Goal: Transaction & Acquisition: Download file/media

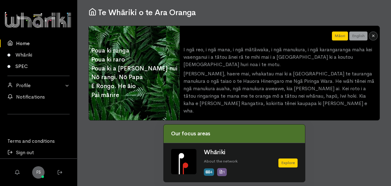
click at [31, 70] on link "SPEC" at bounding box center [38, 66] width 77 height 11
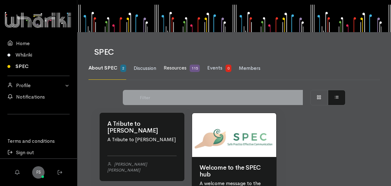
click at [182, 63] on link "Resources 115" at bounding box center [182, 68] width 36 height 23
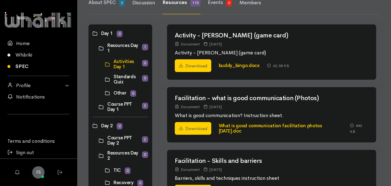
scroll to position [66, 0]
click at [99, 141] on link at bounding box center [99, 141] width 0 height 0
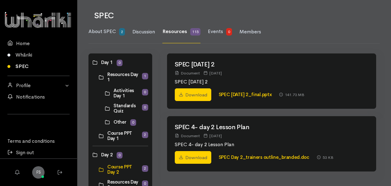
scroll to position [37, 0]
click at [207, 97] on link "Download" at bounding box center [193, 94] width 37 height 13
click at [228, 93] on link "SPEC National_day 2_final.pptx" at bounding box center [245, 94] width 53 height 6
